Goal: Book appointment/travel/reservation

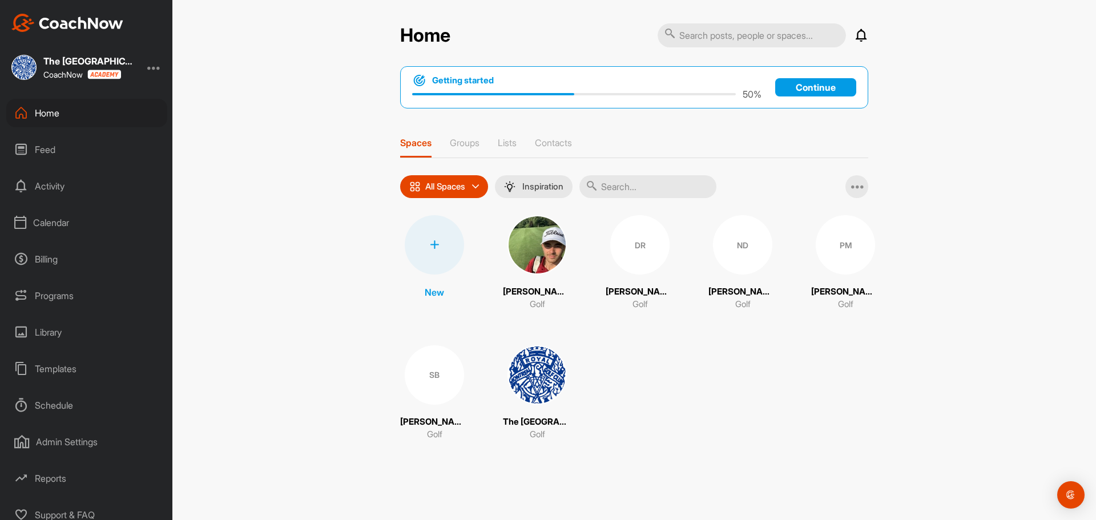
click at [62, 223] on div "Calendar" at bounding box center [86, 222] width 161 height 29
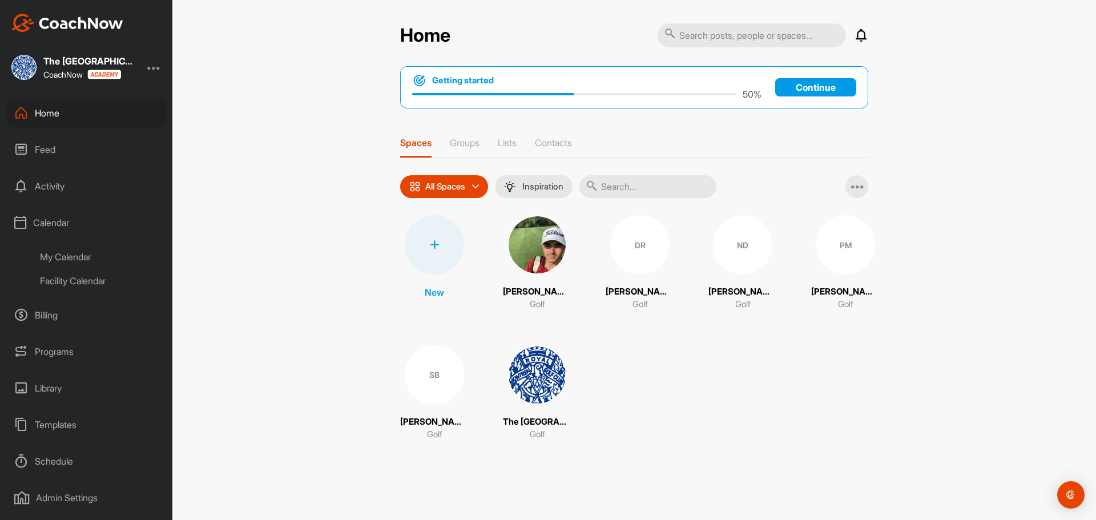
click at [87, 276] on div "Facility Calendar" at bounding box center [99, 281] width 135 height 24
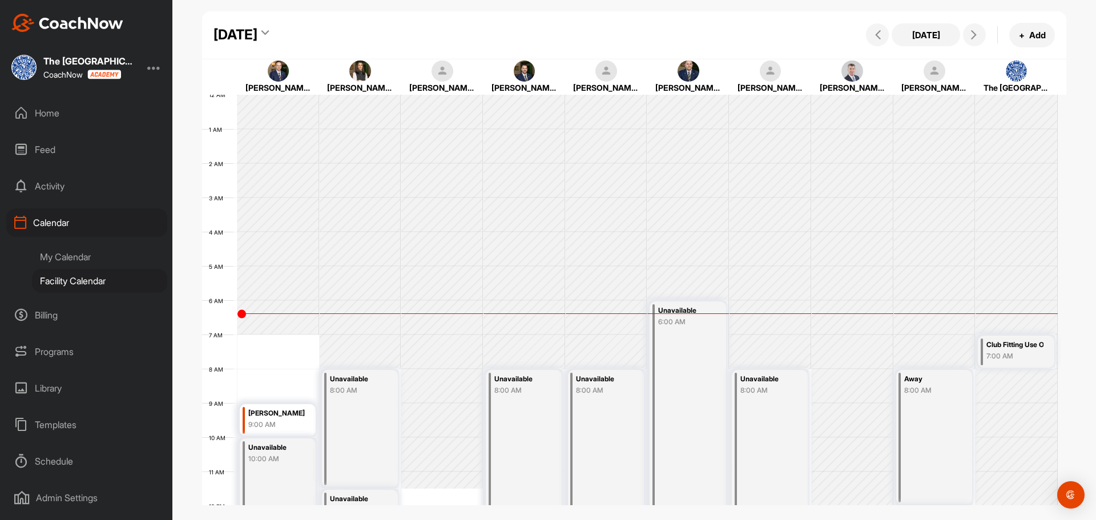
scroll to position [197, 0]
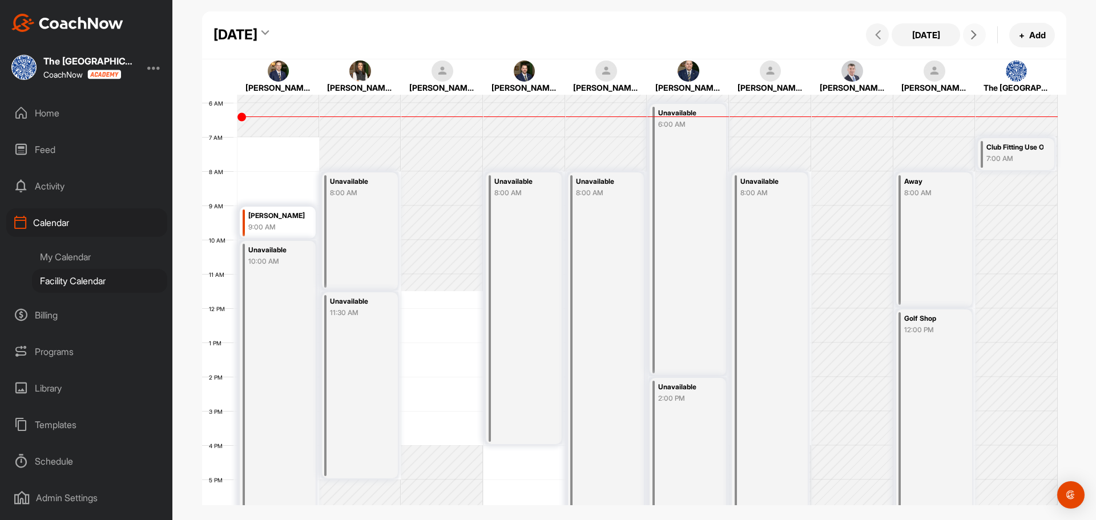
click at [974, 34] on icon at bounding box center [973, 34] width 9 height 9
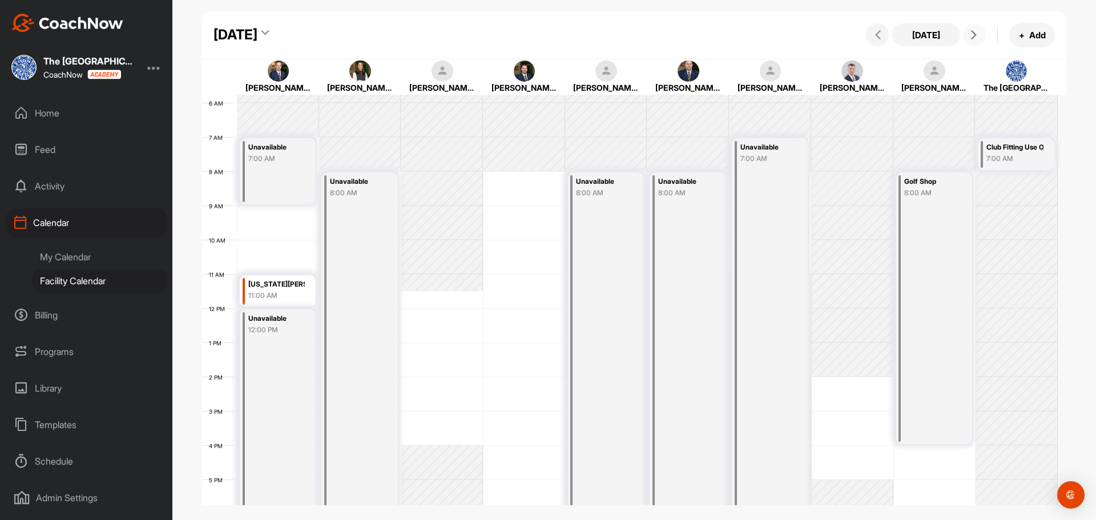
click at [974, 34] on icon at bounding box center [973, 34] width 9 height 9
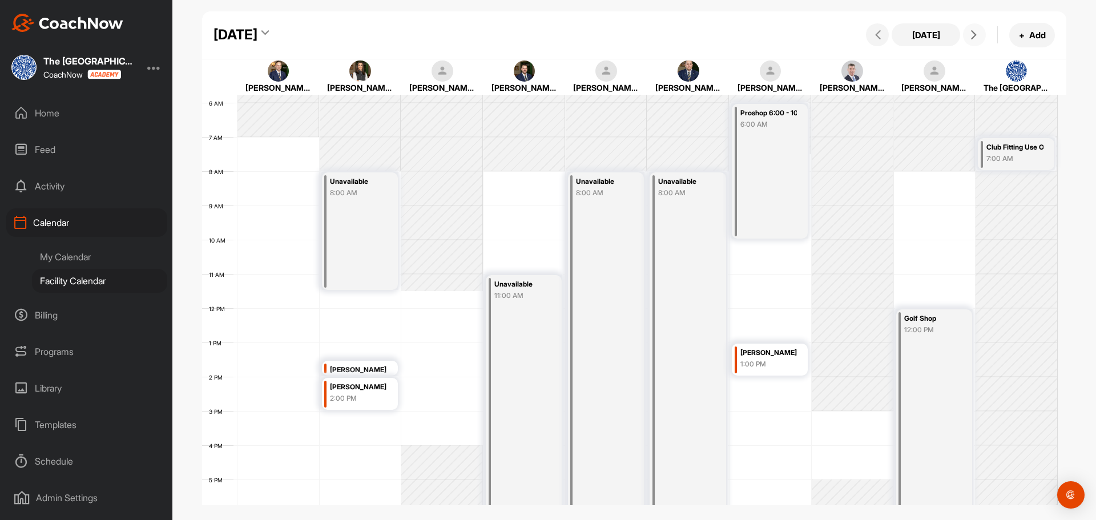
click at [974, 34] on icon at bounding box center [973, 34] width 9 height 9
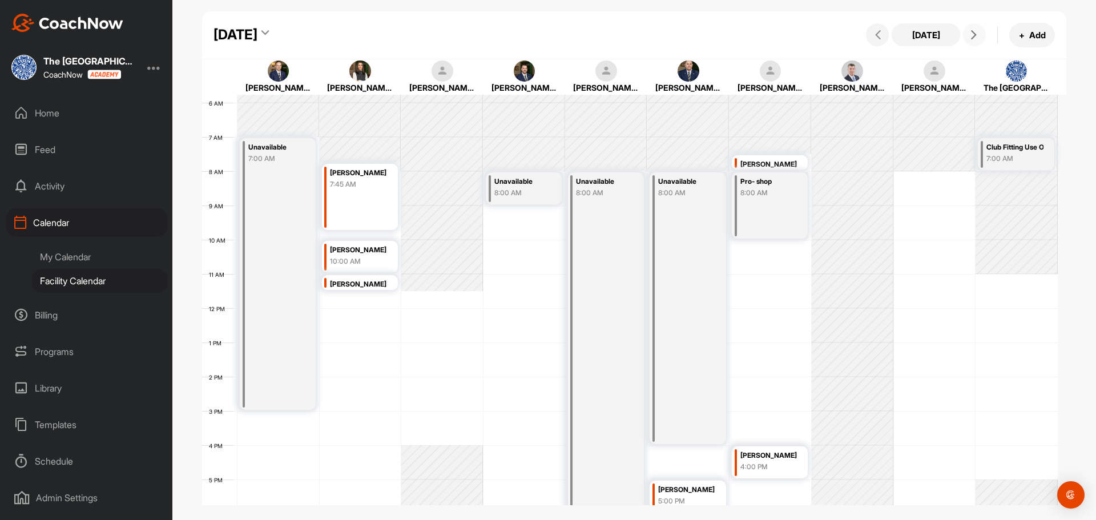
click at [974, 34] on icon at bounding box center [973, 34] width 9 height 9
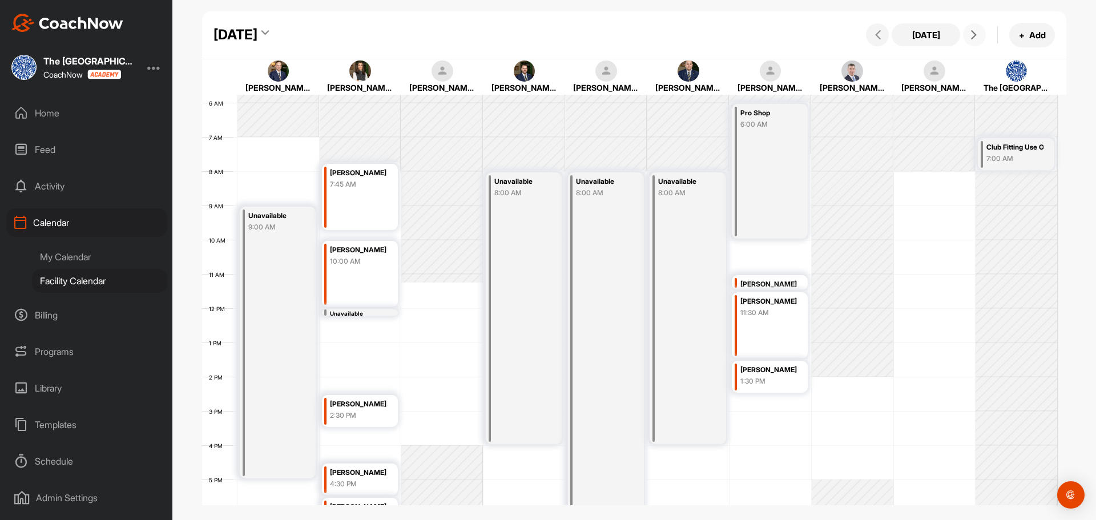
click at [974, 34] on icon at bounding box center [973, 34] width 9 height 9
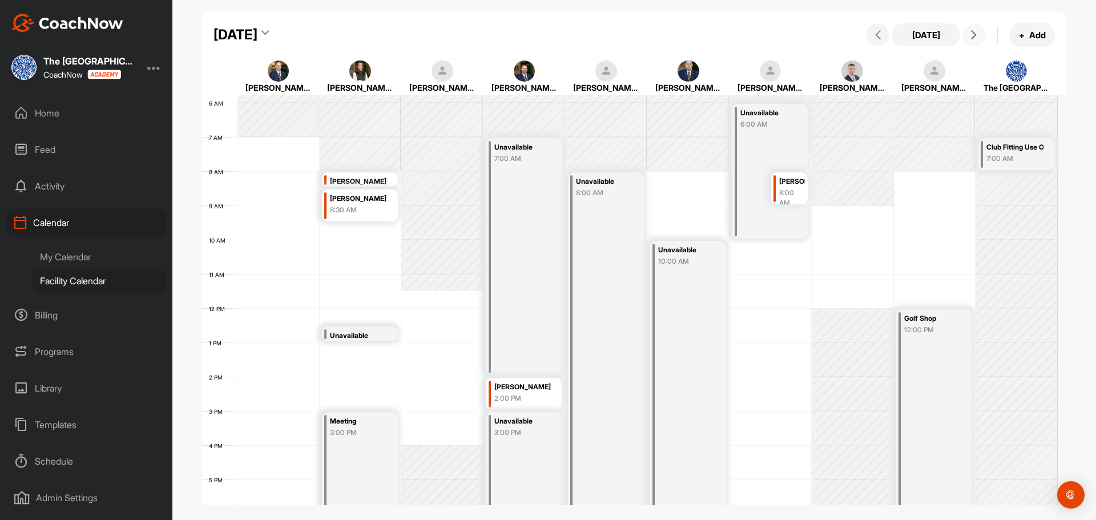
click at [974, 34] on icon at bounding box center [973, 34] width 9 height 9
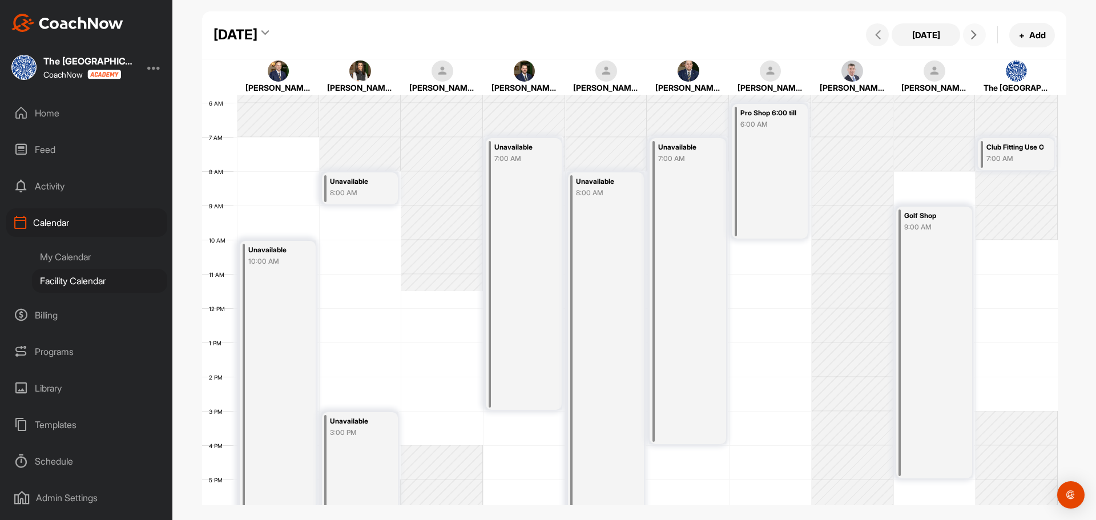
click at [974, 34] on icon at bounding box center [973, 34] width 9 height 9
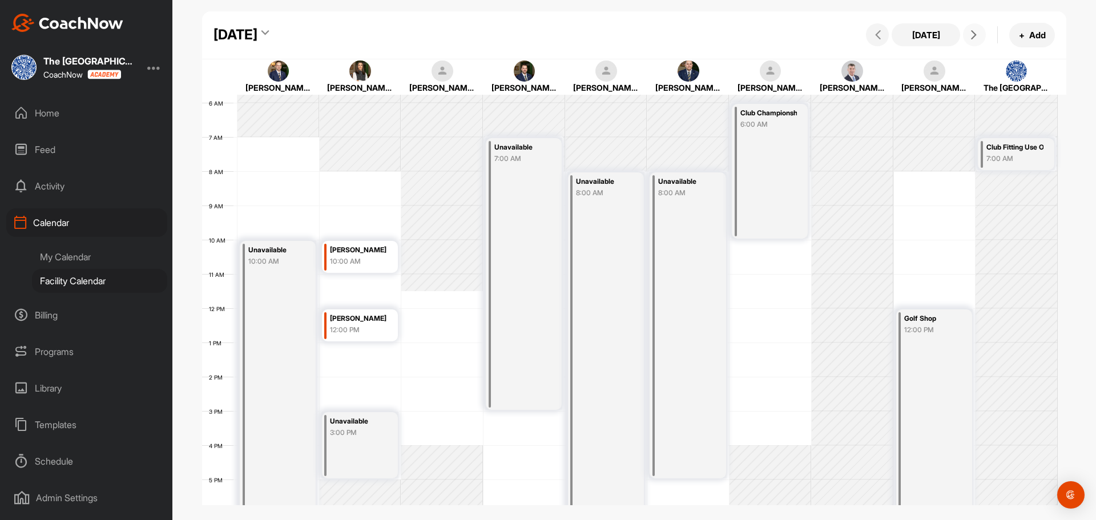
click at [974, 34] on icon at bounding box center [973, 34] width 9 height 9
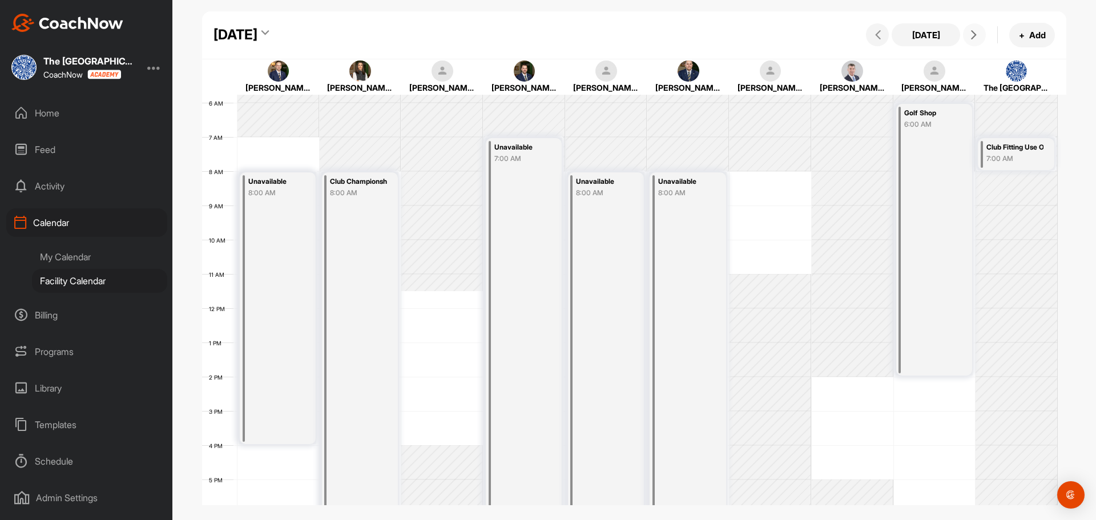
click at [974, 33] on icon at bounding box center [973, 34] width 9 height 9
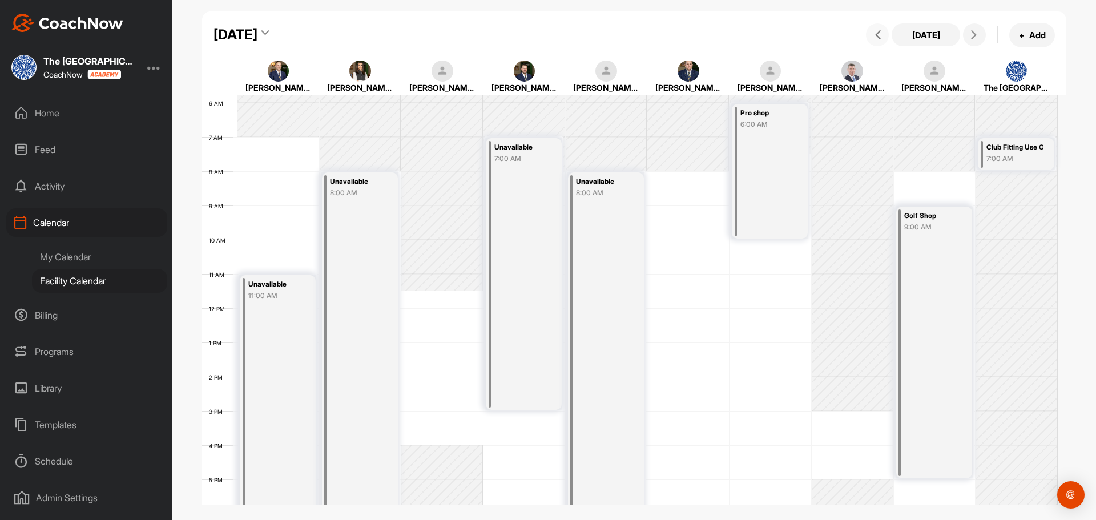
click at [881, 37] on icon at bounding box center [877, 34] width 9 height 9
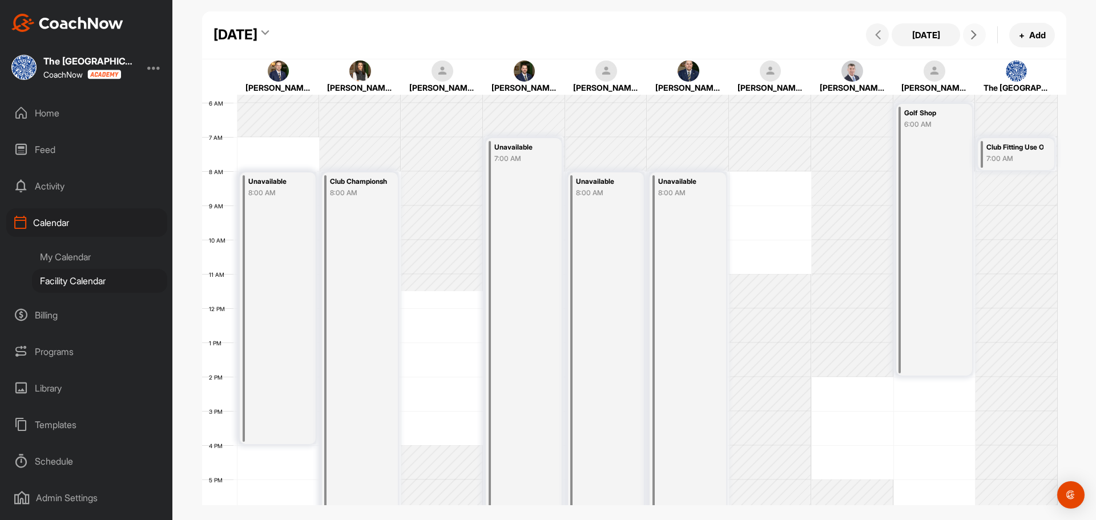
click at [967, 38] on button at bounding box center [974, 34] width 23 height 23
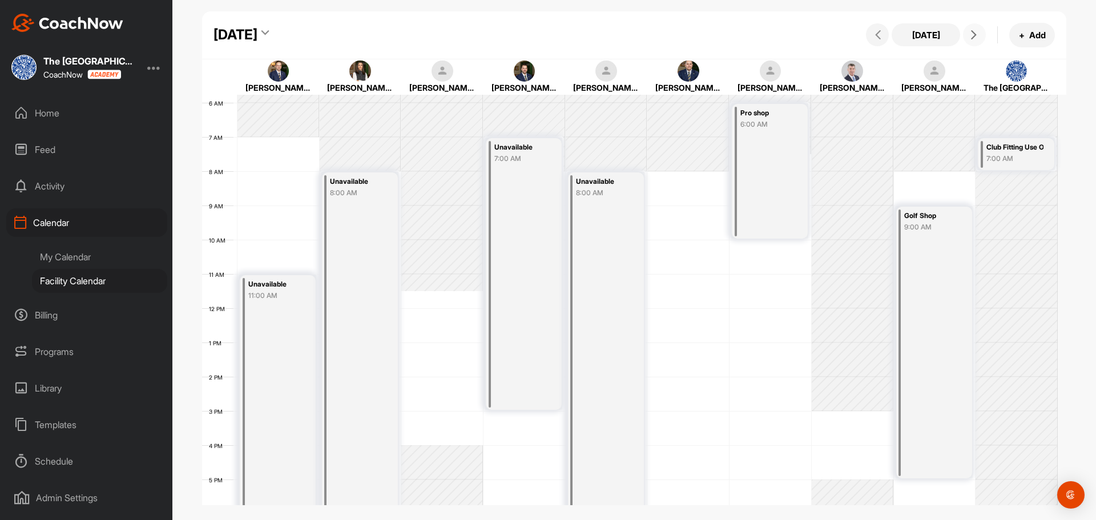
click at [969, 33] on icon at bounding box center [973, 34] width 9 height 9
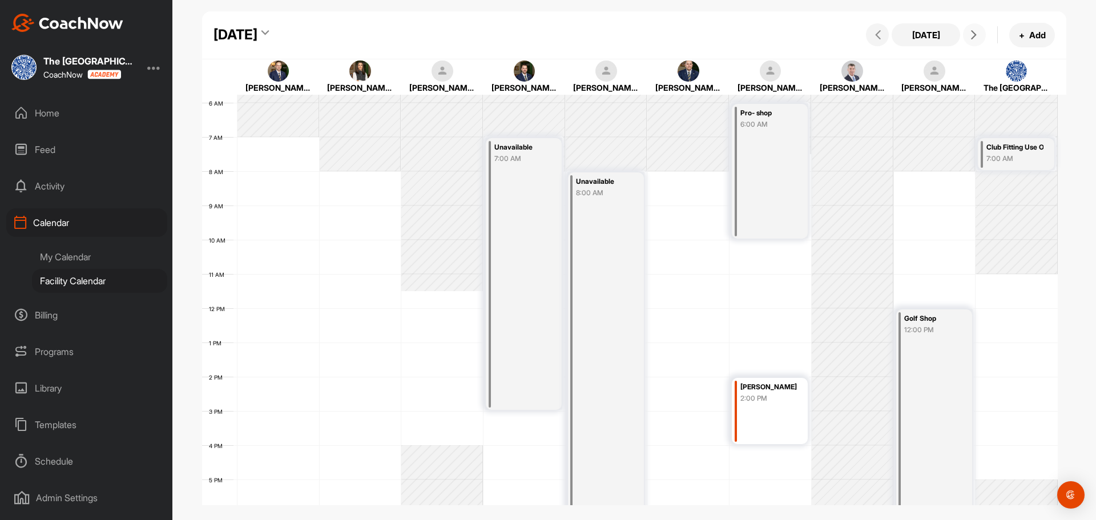
click at [669, 211] on div "12 AM 1 AM 2 AM 3 AM 4 AM 5 AM 6 AM 7 AM 8 AM 9 AM 10 AM 11 AM 12 PM 1 PM 2 PM …" at bounding box center [629, 308] width 855 height 822
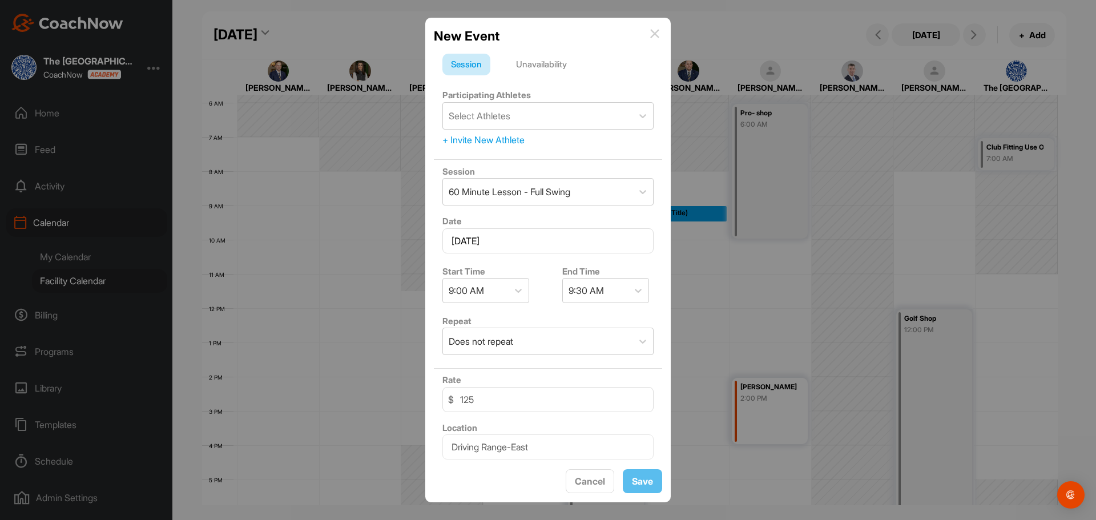
click at [669, 211] on div "New Event Session Unavailability Participating Athletes Select Athletes + Invit…" at bounding box center [547, 260] width 245 height 485
click at [562, 64] on div "Unavailability" at bounding box center [541, 65] width 68 height 22
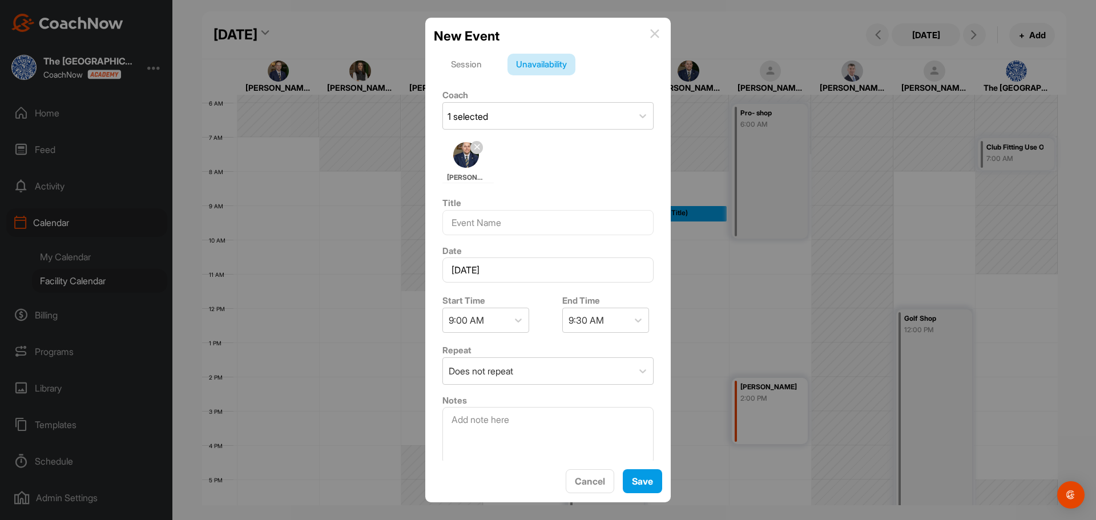
drag, startPoint x: 557, startPoint y: 321, endPoint x: 572, endPoint y: 313, distance: 17.4
click at [557, 320] on div "End Time 9:30 AM" at bounding box center [608, 313] width 108 height 48
click at [572, 313] on div "9:30 AM" at bounding box center [585, 320] width 35 height 14
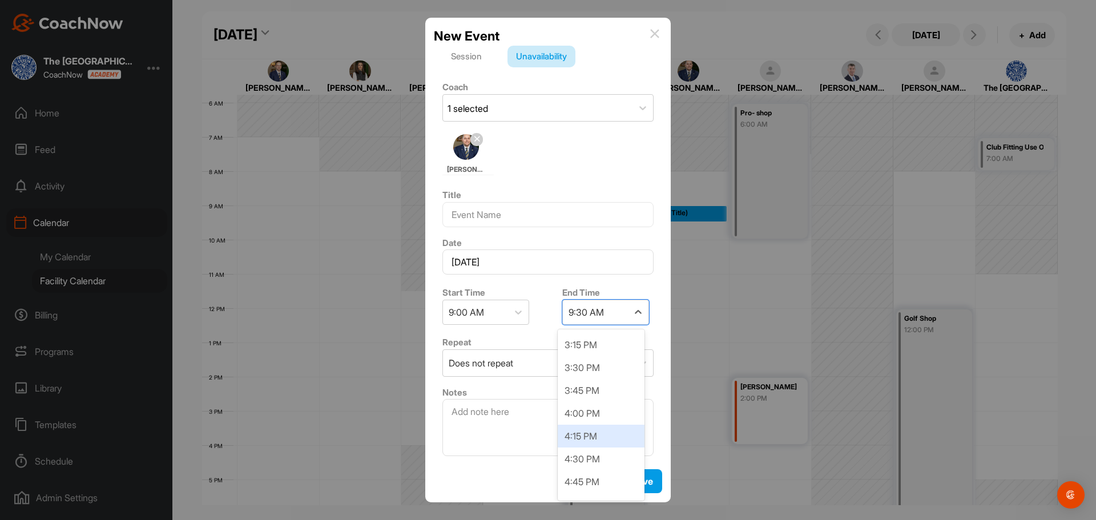
scroll to position [571, 0]
click at [580, 477] on div "5:00 PM" at bounding box center [601, 480] width 87 height 23
click at [647, 487] on button "Save" at bounding box center [642, 481] width 39 height 25
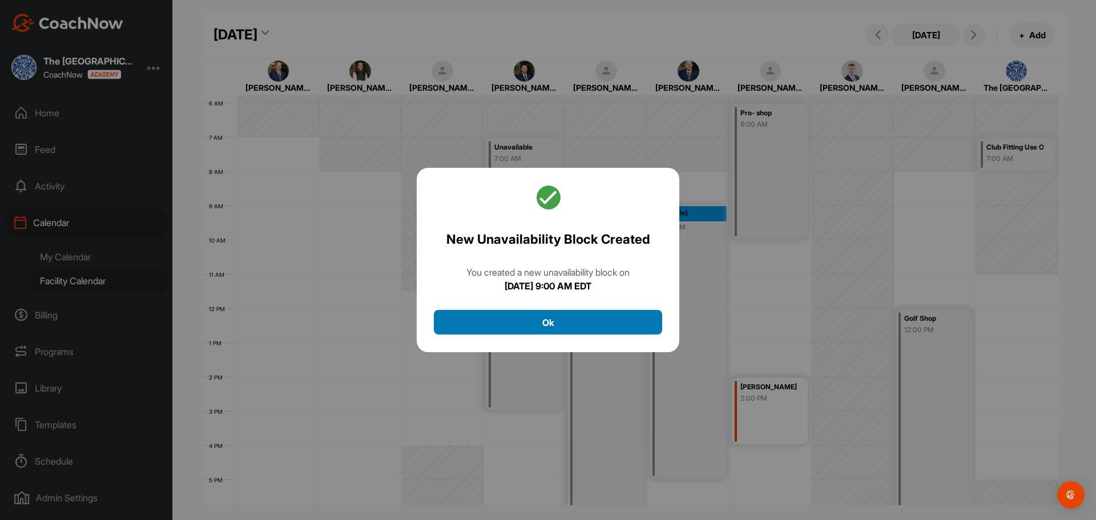
click at [572, 316] on button "Ok" at bounding box center [548, 322] width 228 height 25
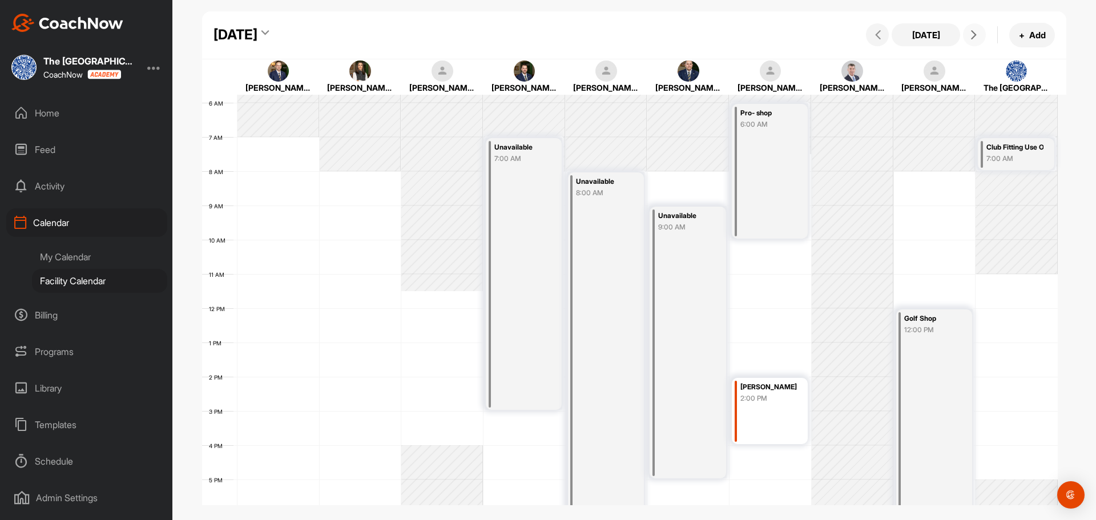
click at [973, 35] on icon at bounding box center [973, 34] width 9 height 9
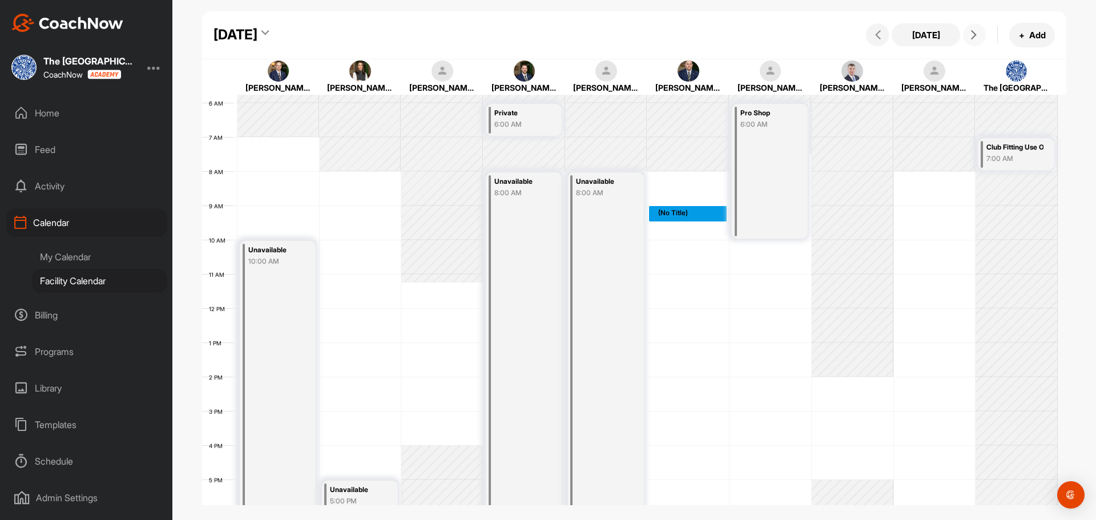
click at [669, 207] on div "12 AM 1 AM 2 AM 3 AM 4 AM 5 AM 6 AM 7 AM 8 AM 9 AM 10 AM 11 AM 12 PM 1 PM 2 PM …" at bounding box center [629, 308] width 855 height 822
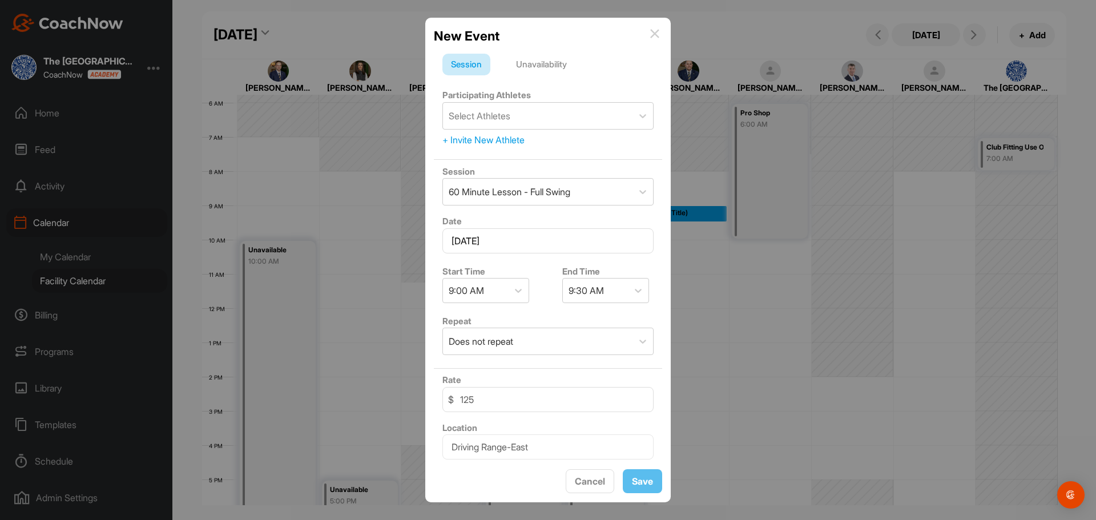
click at [539, 61] on div "Unavailability" at bounding box center [541, 65] width 68 height 22
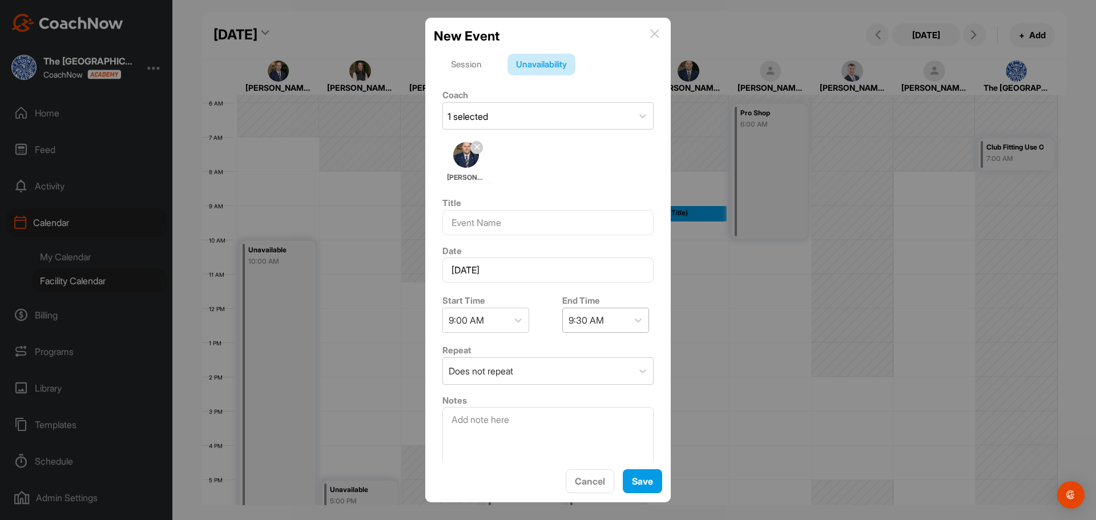
click at [596, 321] on div "9:30 AM" at bounding box center [585, 320] width 35 height 14
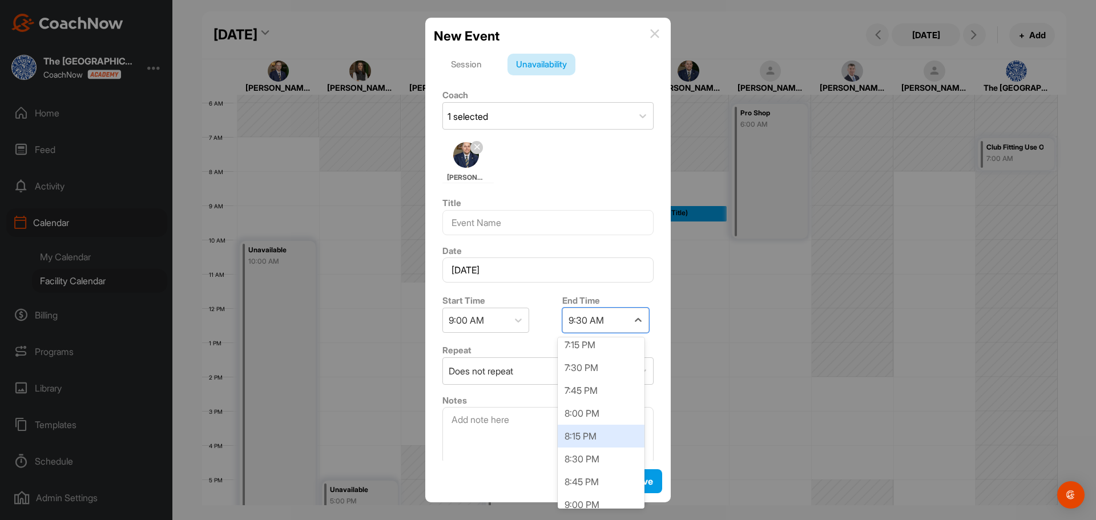
scroll to position [895, 0]
click at [601, 396] on div "7:30 PM" at bounding box center [601, 392] width 87 height 23
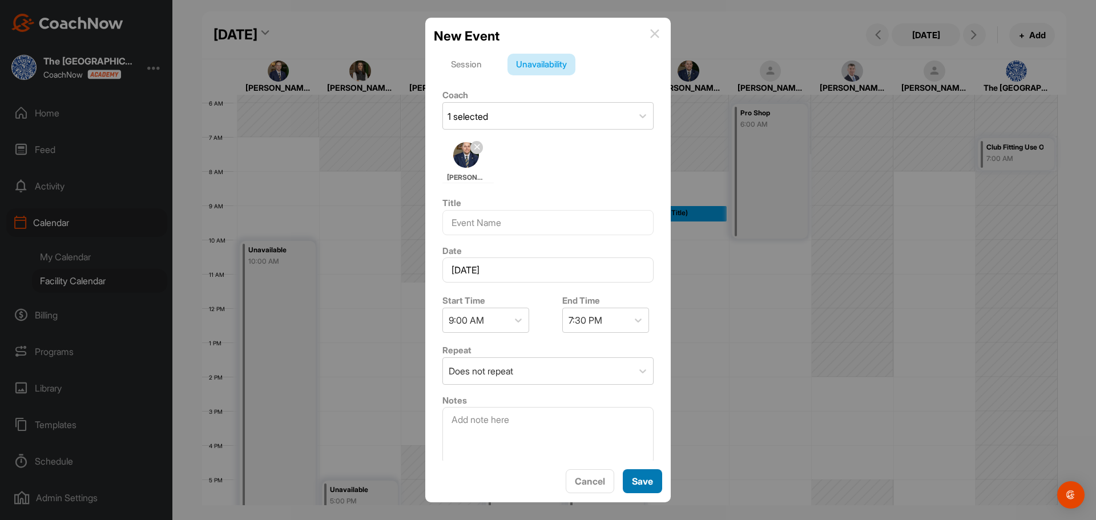
click at [648, 490] on button "Save" at bounding box center [642, 481] width 39 height 25
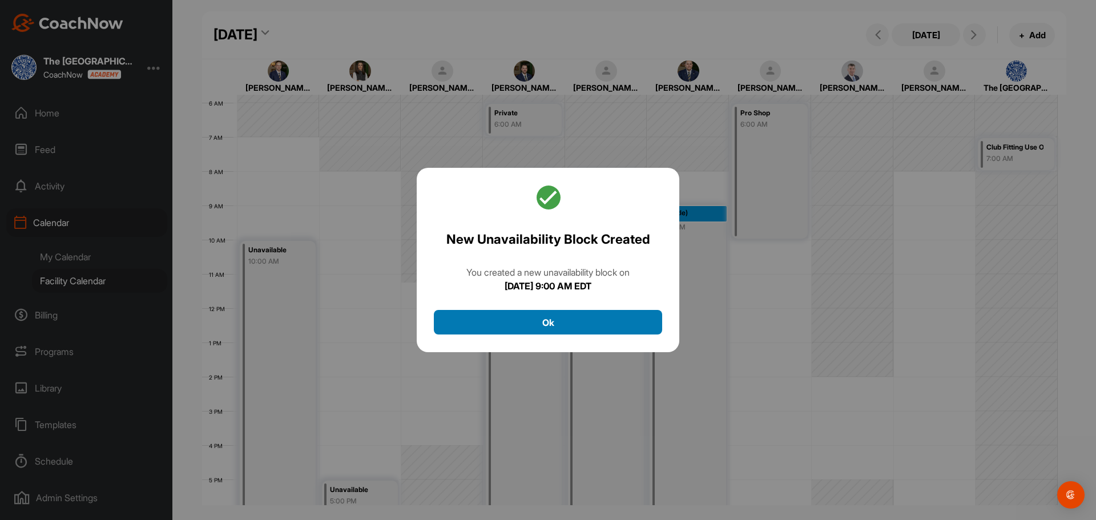
click at [584, 325] on button "Ok" at bounding box center [548, 322] width 228 height 25
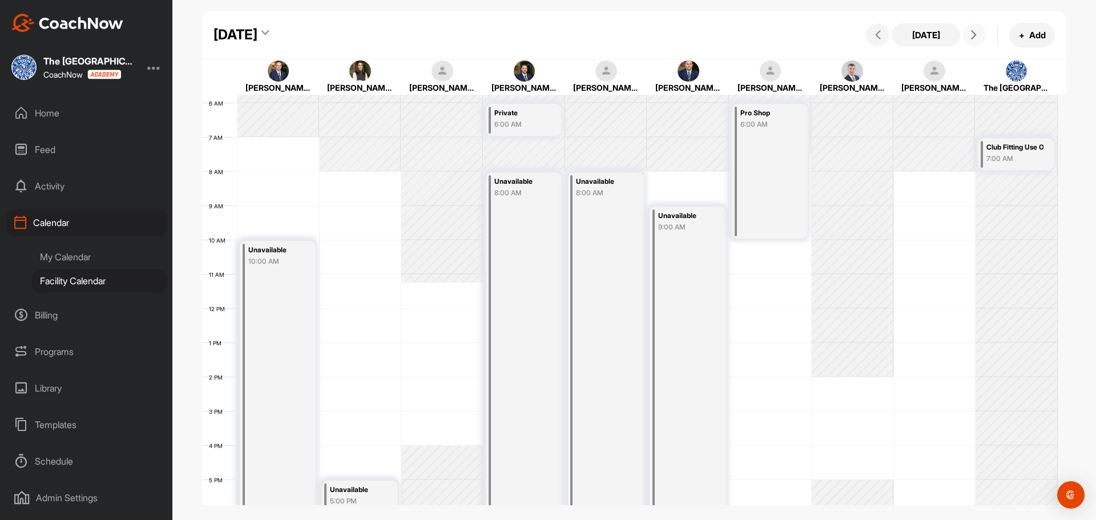
click at [966, 31] on button at bounding box center [974, 34] width 23 height 23
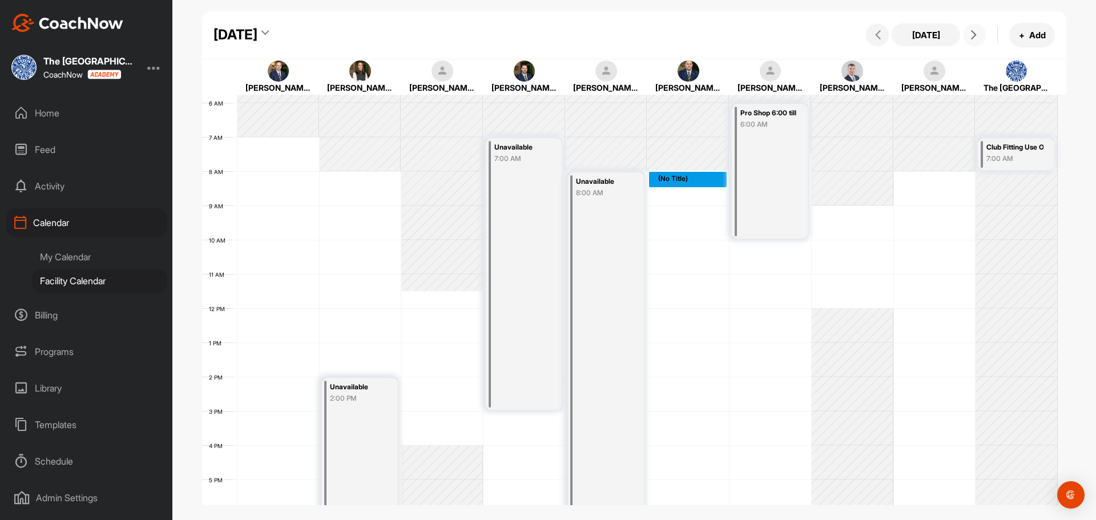
click at [685, 176] on div "12 AM 1 AM 2 AM 3 AM 4 AM 5 AM 6 AM 7 AM 8 AM 9 AM 10 AM 11 AM 12 PM 1 PM 2 PM …" at bounding box center [629, 308] width 855 height 822
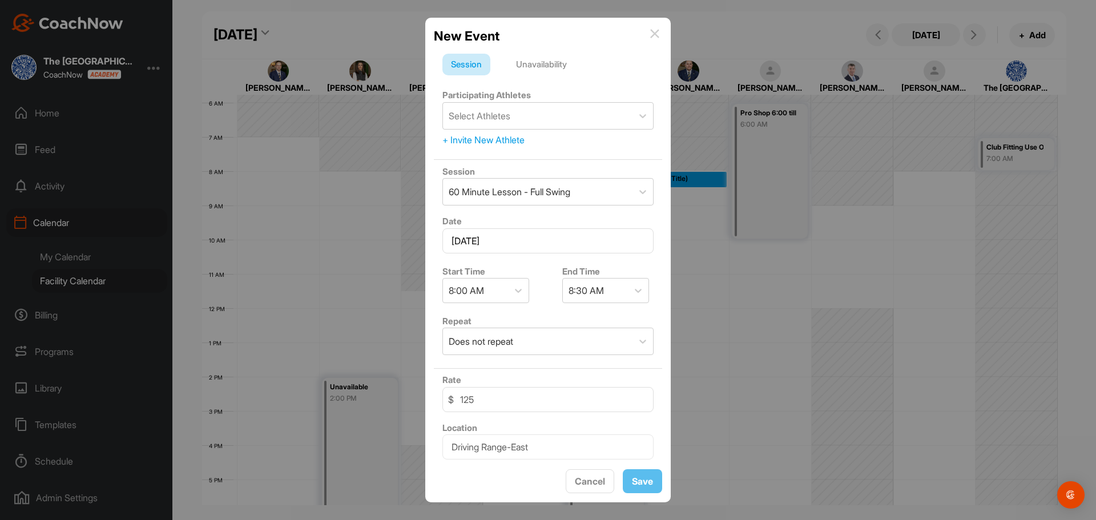
click at [545, 60] on div "Unavailability" at bounding box center [541, 65] width 68 height 22
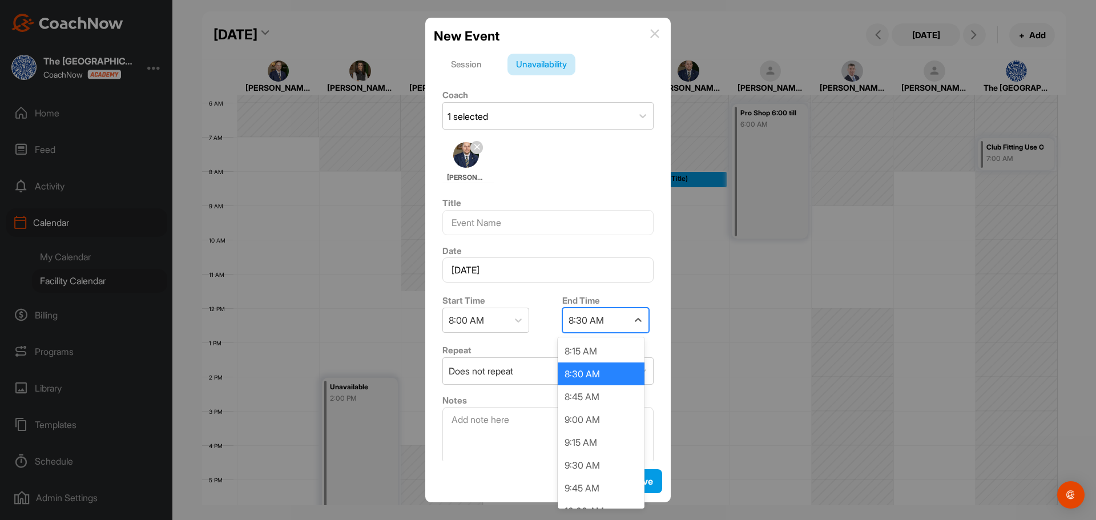
click at [587, 325] on div "8:30 AM" at bounding box center [585, 320] width 35 height 14
click at [598, 486] on div "4:00 PM" at bounding box center [601, 488] width 87 height 23
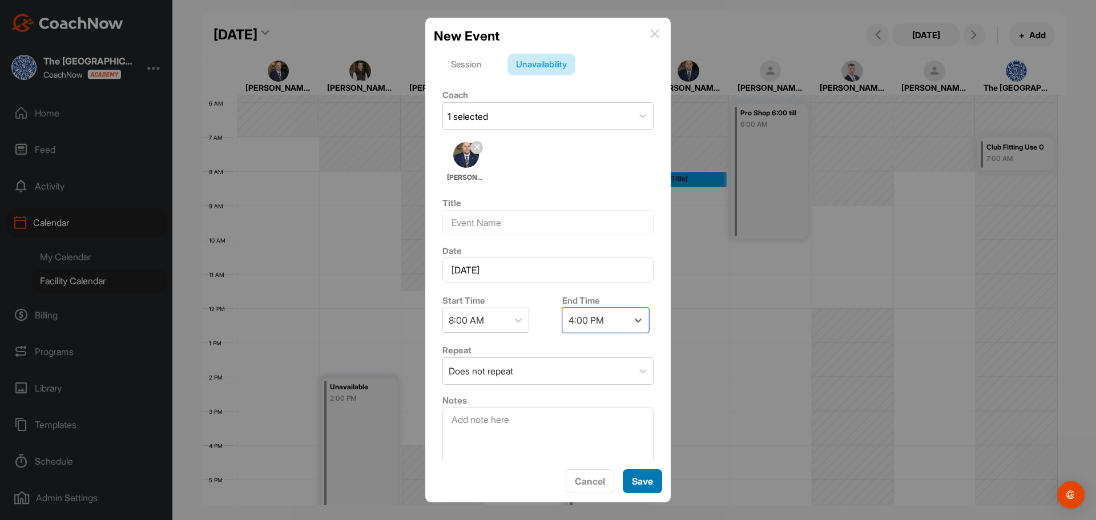
click at [640, 481] on button "Save" at bounding box center [642, 481] width 39 height 25
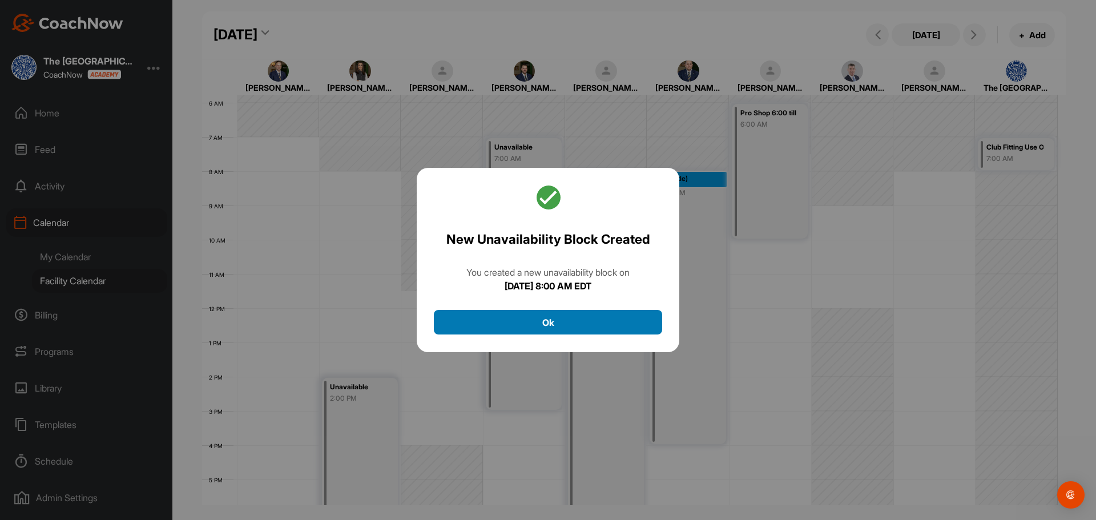
click at [586, 327] on button "Ok" at bounding box center [548, 322] width 228 height 25
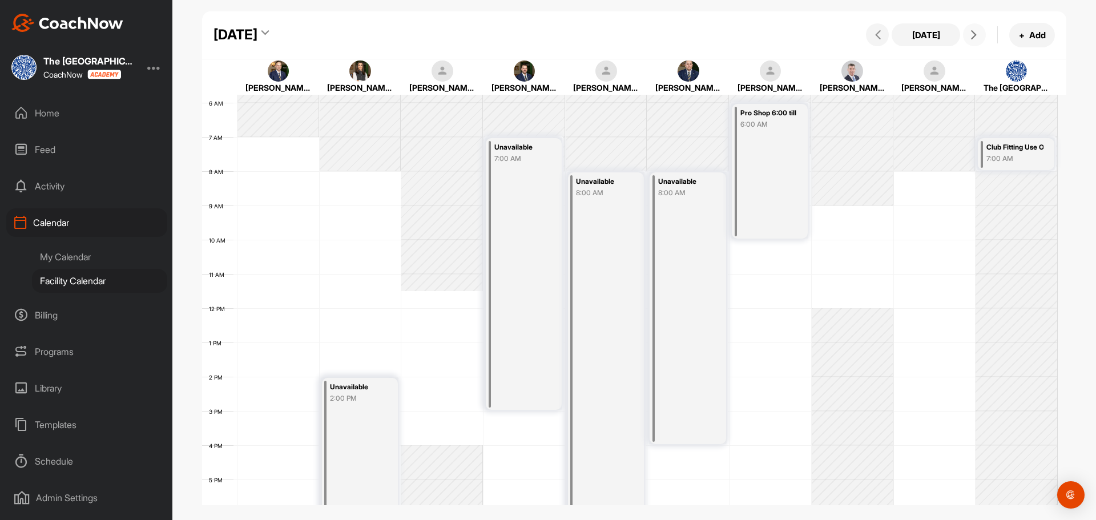
click at [978, 34] on icon at bounding box center [973, 34] width 9 height 9
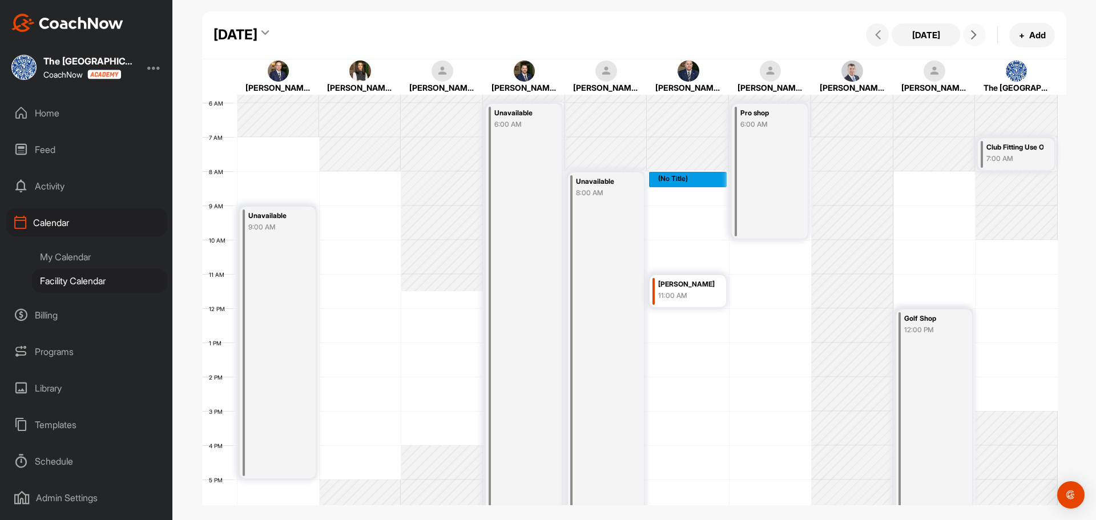
click at [683, 172] on div "12 AM 1 AM 2 AM 3 AM 4 AM 5 AM 6 AM 7 AM 8 AM 9 AM 10 AM 11 AM 12 PM 1 PM 2 PM …" at bounding box center [629, 308] width 855 height 822
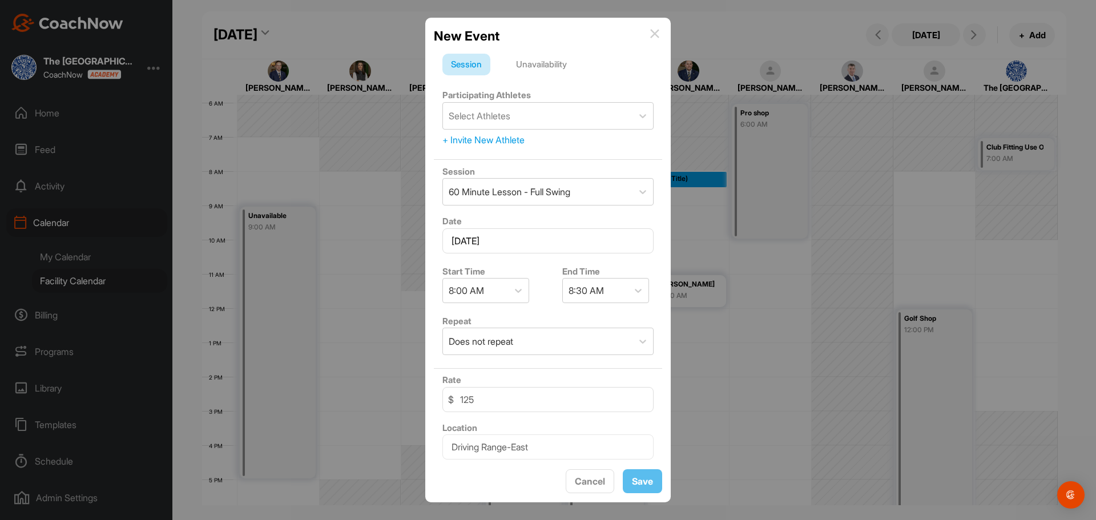
click at [555, 64] on div "Unavailability" at bounding box center [541, 65] width 68 height 22
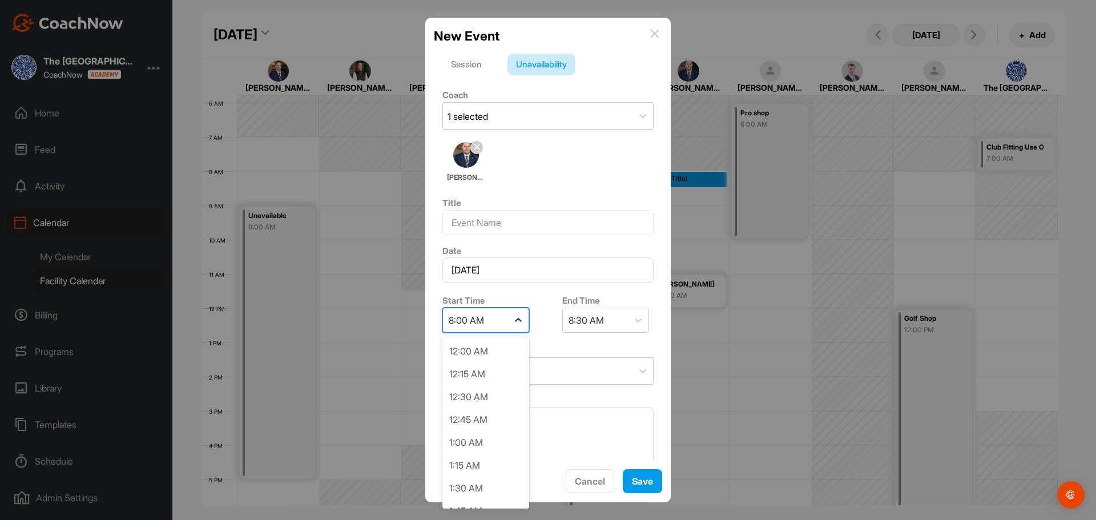
click at [511, 316] on div at bounding box center [518, 320] width 21 height 21
drag, startPoint x: 504, startPoint y: 405, endPoint x: 506, endPoint y: 390, distance: 14.9
click at [504, 404] on div "7:00 AM" at bounding box center [485, 398] width 87 height 23
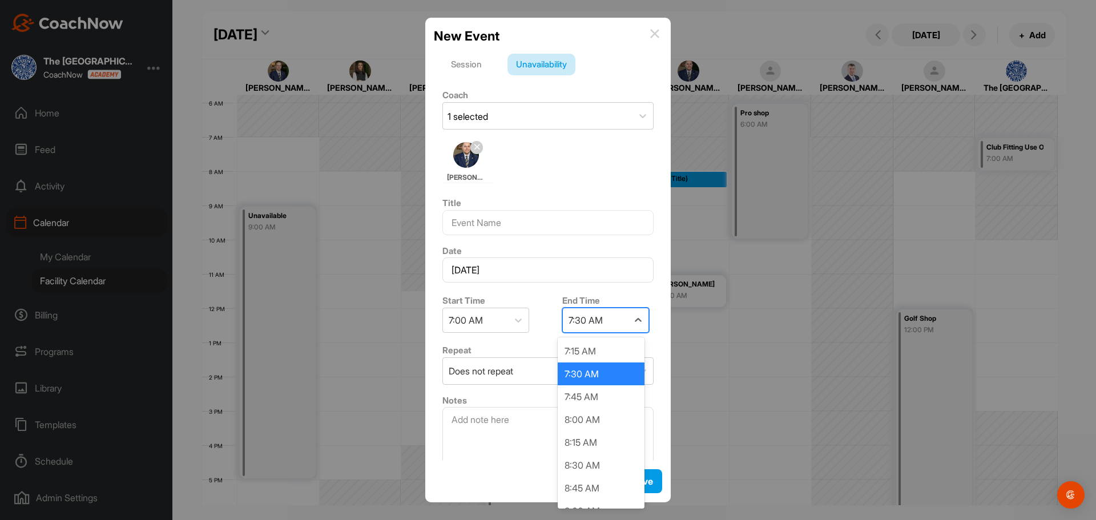
click at [580, 321] on div "7:30 AM" at bounding box center [585, 320] width 34 height 14
click at [598, 486] on div "3:00 PM" at bounding box center [601, 488] width 87 height 23
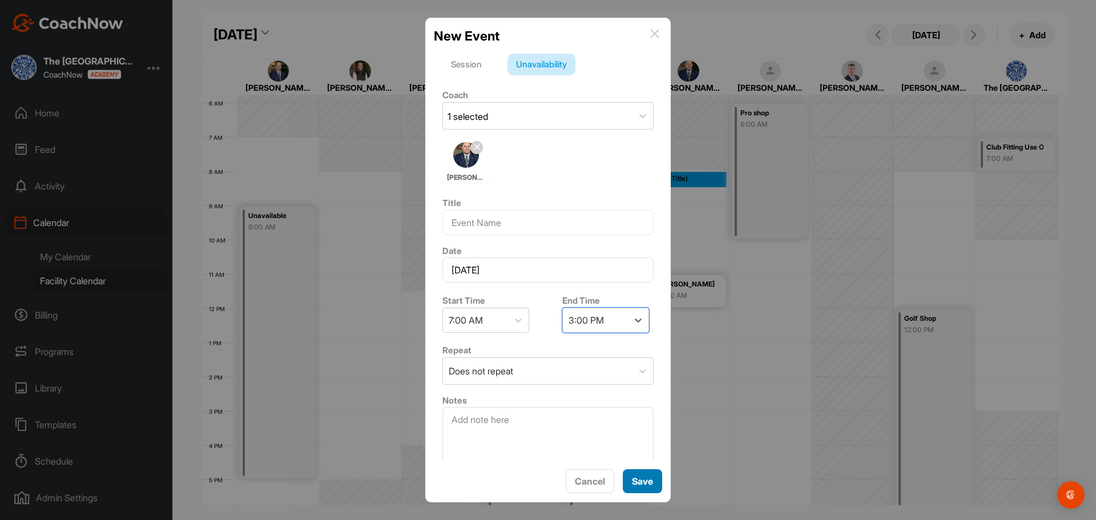
click at [640, 486] on button "Save" at bounding box center [642, 481] width 39 height 25
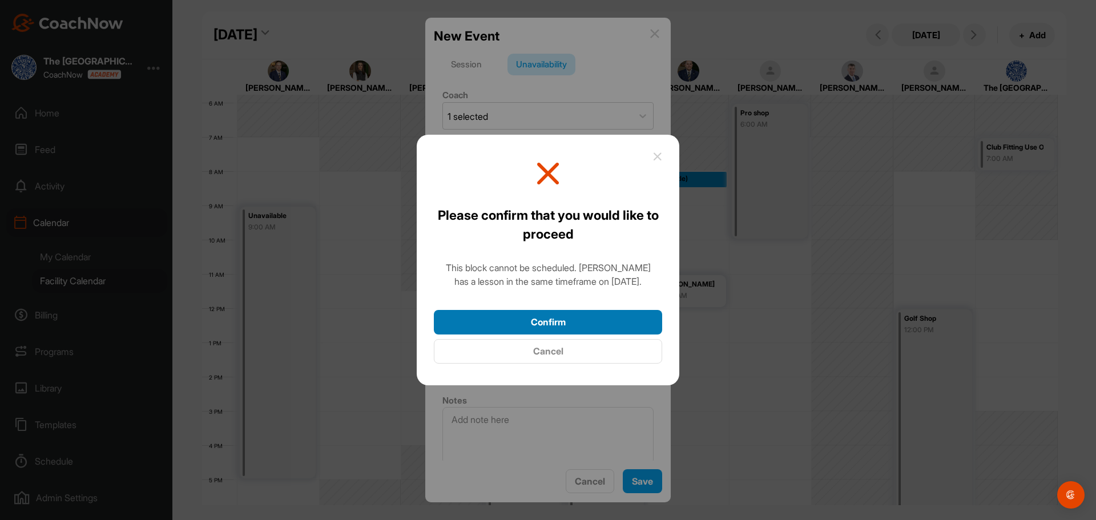
click at [591, 312] on button "Confirm" at bounding box center [548, 322] width 228 height 25
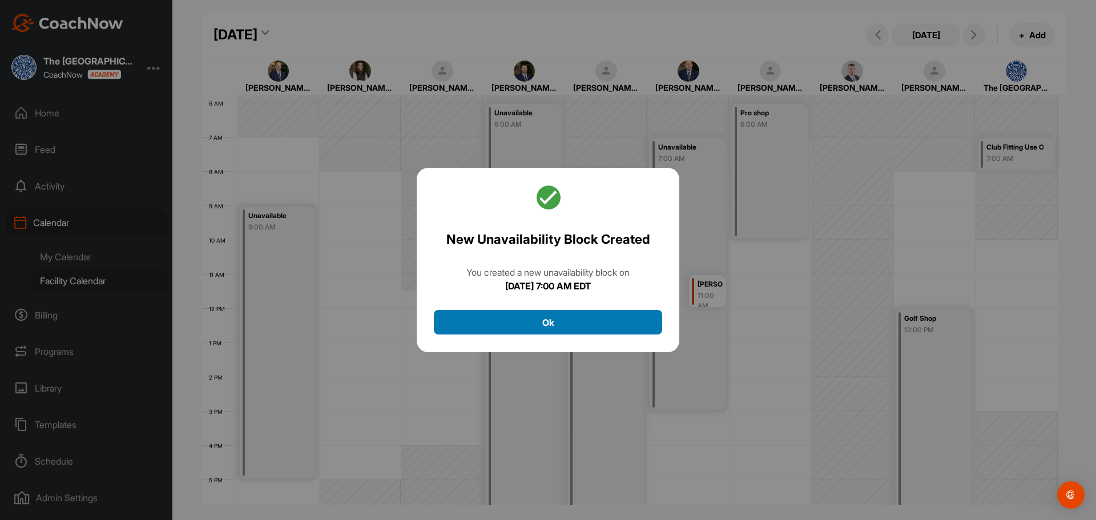
click at [596, 321] on button "Ok" at bounding box center [548, 322] width 228 height 25
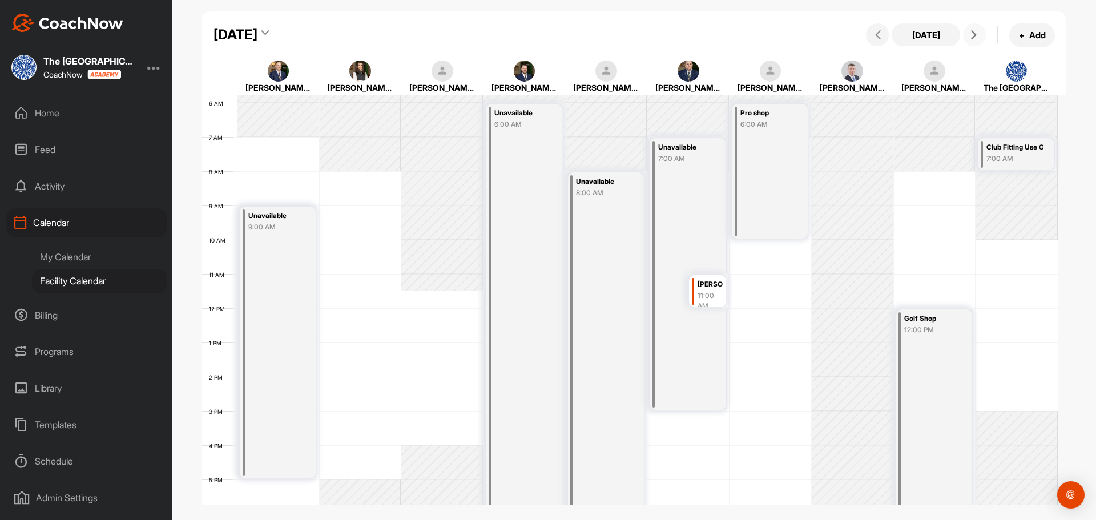
click at [970, 37] on icon at bounding box center [973, 34] width 9 height 9
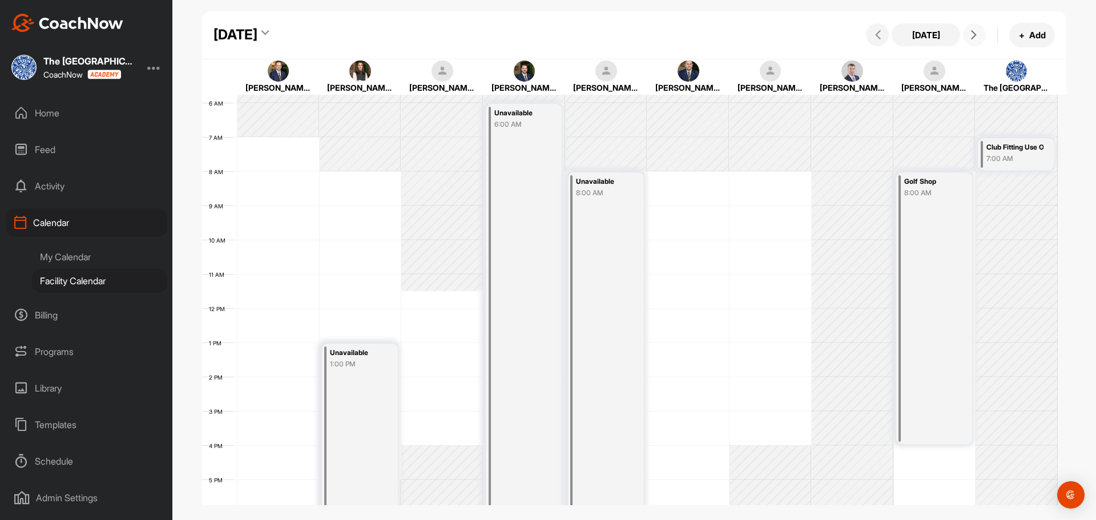
click at [693, 177] on div "12 AM 1 AM 2 AM 3 AM 4 AM 5 AM 6 AM 7 AM 8 AM 9 AM 10 AM 11 AM 12 PM 1 PM 2 PM …" at bounding box center [629, 308] width 855 height 822
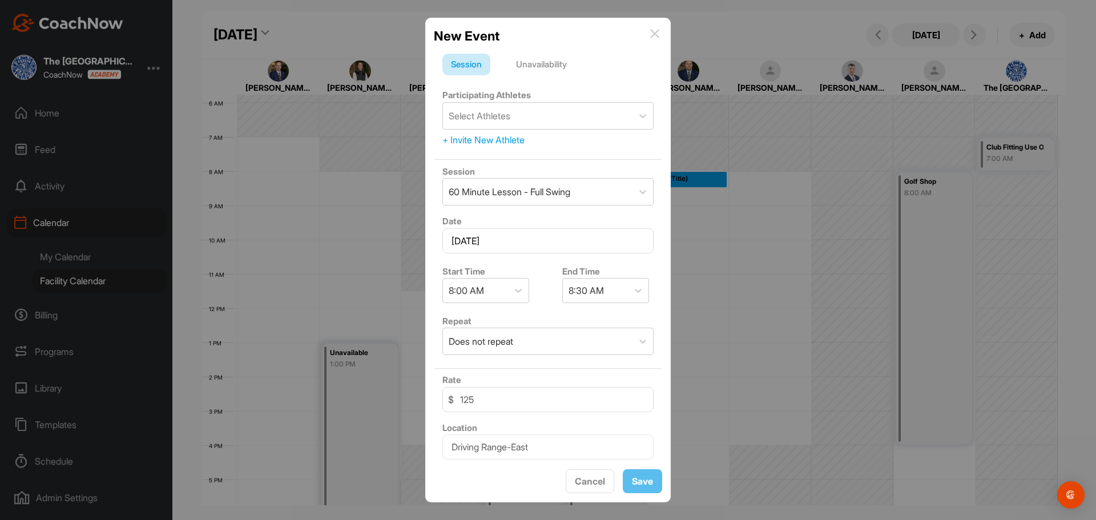
click at [550, 56] on div "Unavailability" at bounding box center [541, 65] width 68 height 22
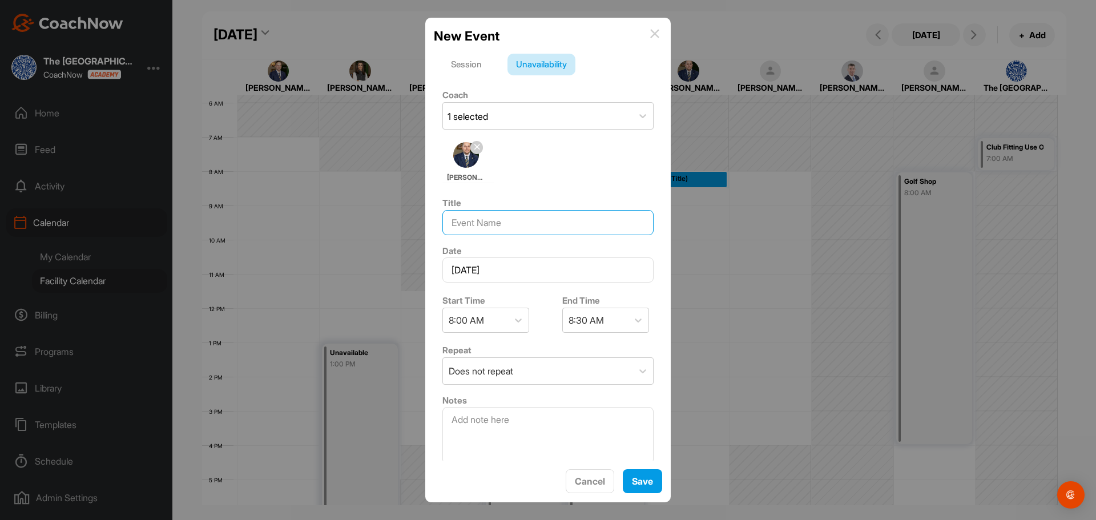
click at [487, 221] on input at bounding box center [547, 222] width 211 height 25
type input "Football"
click at [591, 316] on div "8:30 AM" at bounding box center [585, 320] width 35 height 14
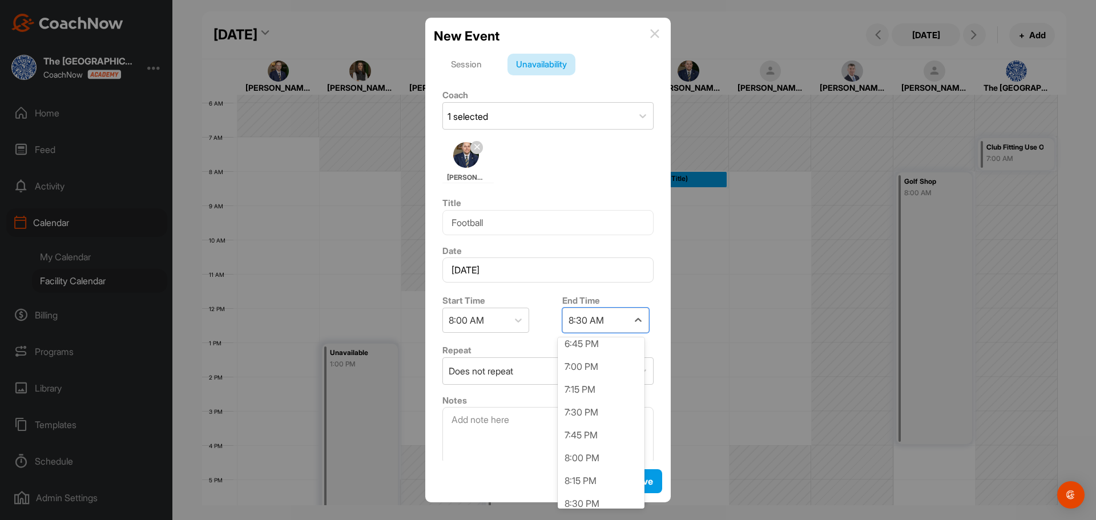
scroll to position [970, 0]
click at [583, 455] on div "8:00 PM" at bounding box center [601, 453] width 87 height 23
click at [653, 487] on button "Save" at bounding box center [642, 481] width 39 height 25
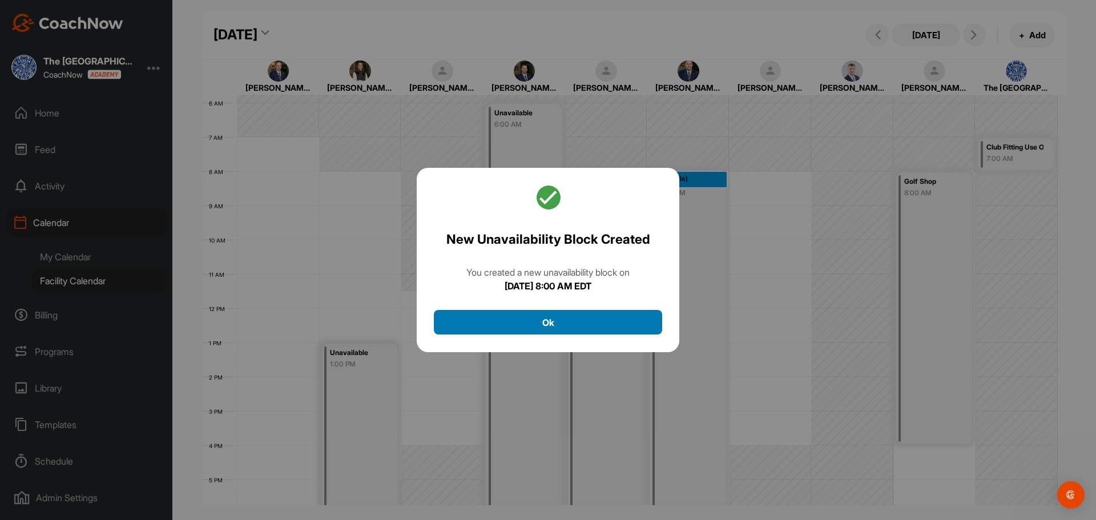
click at [564, 320] on button "Ok" at bounding box center [548, 322] width 228 height 25
